Goal: Task Accomplishment & Management: Use online tool/utility

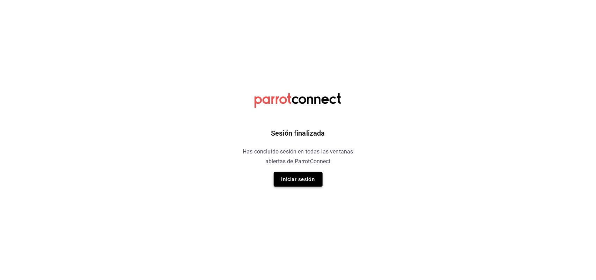
click at [297, 179] on button "Iniciar sesión" at bounding box center [298, 179] width 49 height 15
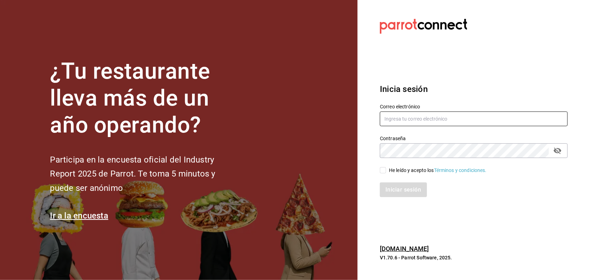
click at [402, 119] on input "text" at bounding box center [474, 118] width 188 height 15
click at [395, 121] on input "[EMAIL_ADDRESS][DOMAIN_NAME]" at bounding box center [474, 118] width 188 height 15
type input "[EMAIL_ADDRESS][DOMAIN_NAME]"
click at [383, 170] on input "He leído y acepto los Términos y condiciones." at bounding box center [383, 170] width 6 height 6
checkbox input "true"
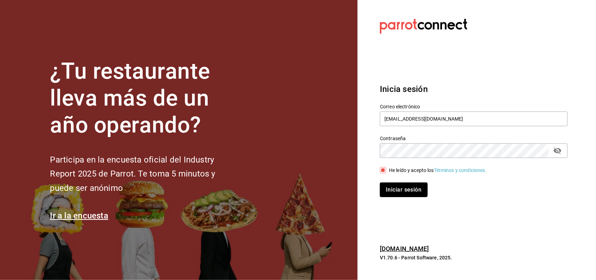
click at [399, 191] on button "Iniciar sesión" at bounding box center [403, 189] width 47 height 15
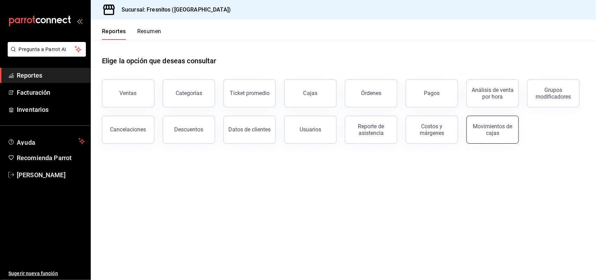
click at [475, 127] on div "Movimientos de cajas" at bounding box center [492, 129] width 43 height 13
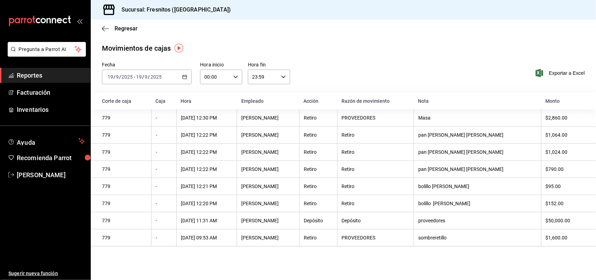
click at [186, 79] on \(Stroke\) "button" at bounding box center [185, 77] width 4 height 4
click at [126, 142] on span "Mes actual" at bounding box center [135, 144] width 54 height 7
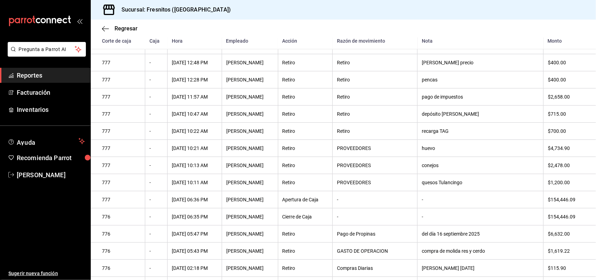
scroll to position [741, 0]
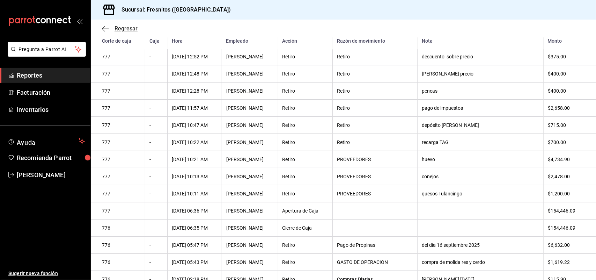
click at [104, 27] on icon "button" at bounding box center [105, 28] width 7 height 6
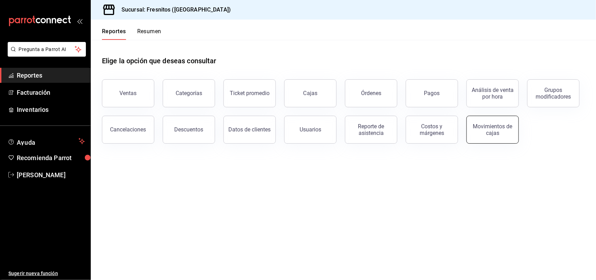
click at [482, 128] on div "Movimientos de cajas" at bounding box center [492, 129] width 43 height 13
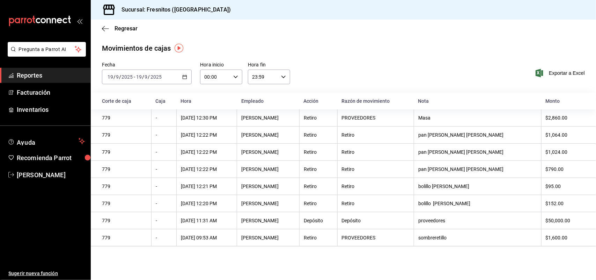
drag, startPoint x: 192, startPoint y: 76, endPoint x: 187, endPoint y: 77, distance: 5.3
click at [187, 77] on icon "button" at bounding box center [184, 76] width 5 height 5
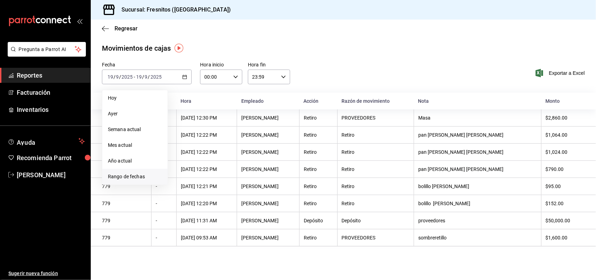
click at [135, 174] on span "Rango de fechas" at bounding box center [135, 176] width 54 height 7
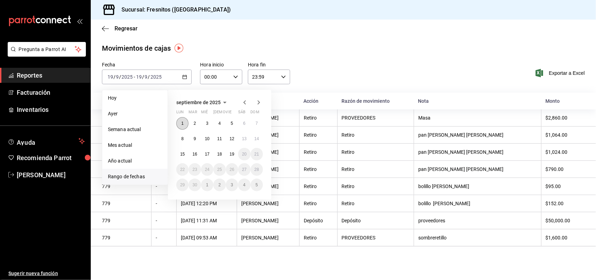
click at [182, 121] on abbr "1" at bounding box center [182, 123] width 2 height 5
click at [234, 154] on abbr "19" at bounding box center [232, 153] width 5 height 5
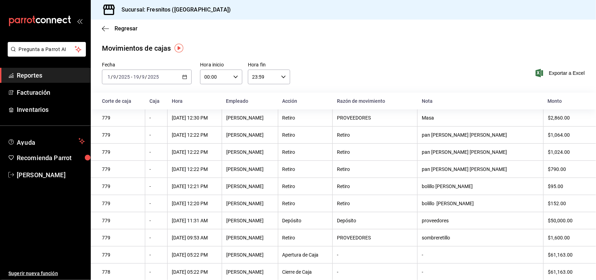
click at [184, 80] on div "2025-09-01 1 / 9 / 2025 - 2025-09-19 19 / 9 / 2025" at bounding box center [147, 76] width 90 height 15
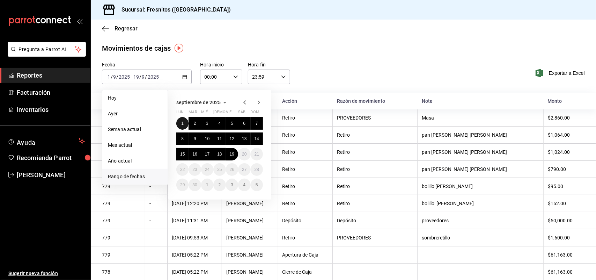
click at [182, 123] on abbr "1" at bounding box center [182, 123] width 2 height 5
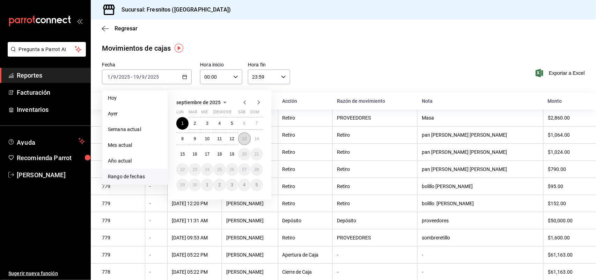
click at [245, 138] on abbr "13" at bounding box center [244, 138] width 5 height 5
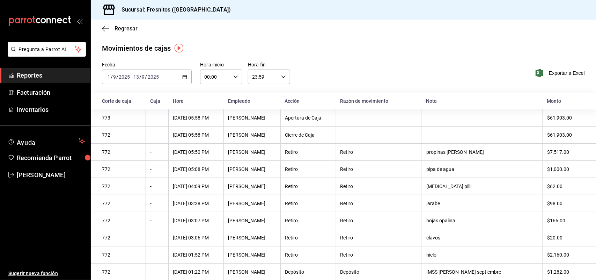
click at [185, 78] on icon "button" at bounding box center [184, 76] width 5 height 5
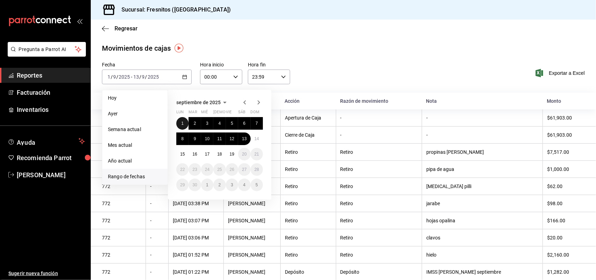
click at [183, 122] on abbr "1" at bounding box center [182, 123] width 2 height 5
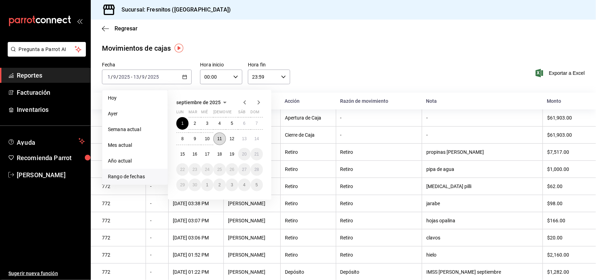
click at [224, 138] on button "11" at bounding box center [219, 138] width 12 height 13
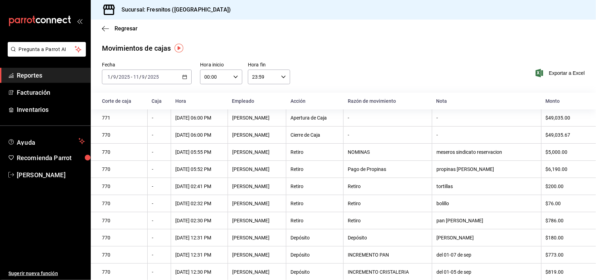
click at [180, 75] on div "2025-09-01 1 / 9 / 2025 - 2025-09-11 11 / 9 / 2025" at bounding box center [147, 76] width 90 height 15
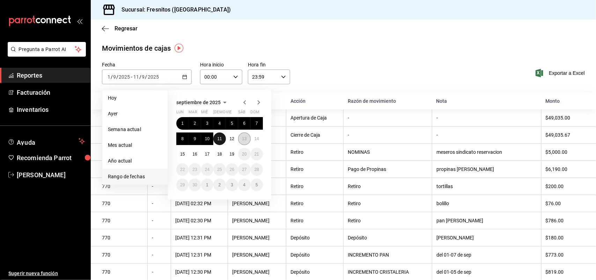
drag, startPoint x: 220, startPoint y: 138, endPoint x: 243, endPoint y: 135, distance: 23.2
click at [244, 140] on div "1 2 3 4 5 6 7 8 9 10 11 12 13 14 15 16 17 18 19 20 21 22 23 24 25 26 27 28 29 3…" at bounding box center [219, 154] width 87 height 74
click at [243, 134] on button "13" at bounding box center [244, 138] width 12 height 13
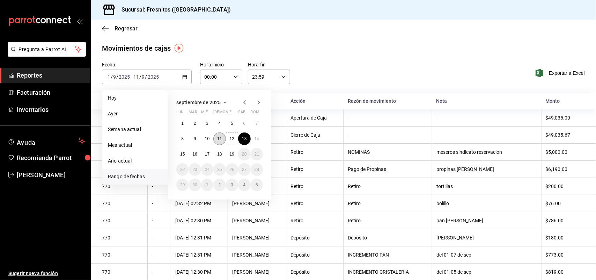
click at [219, 140] on abbr "11" at bounding box center [219, 138] width 5 height 5
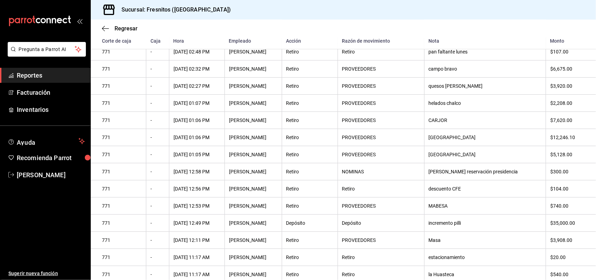
scroll to position [436, 0]
